Goal: Transaction & Acquisition: Purchase product/service

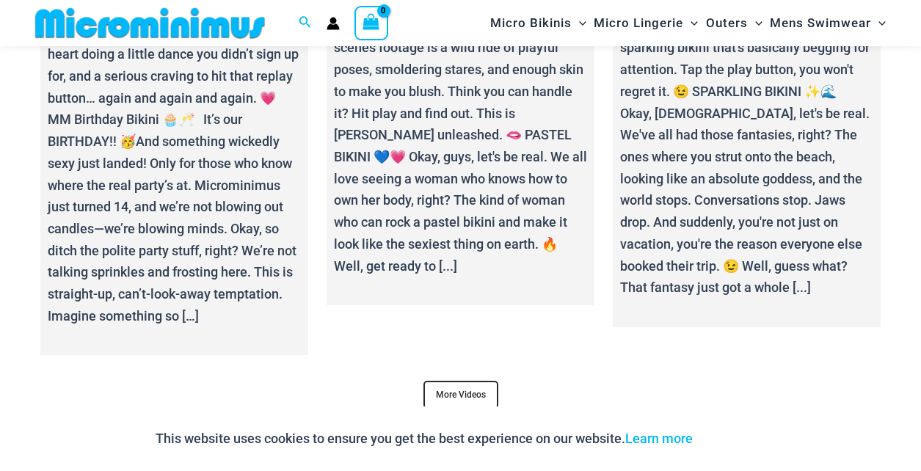
scroll to position [5068, 0]
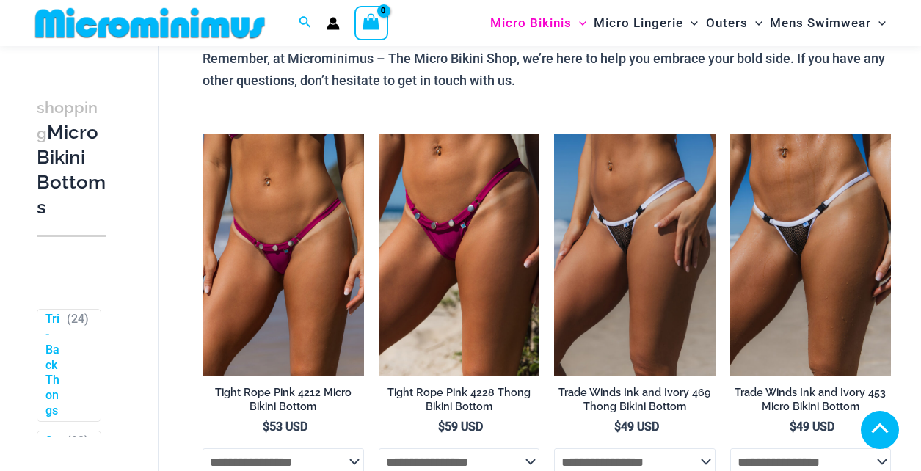
scroll to position [2934, 0]
